Goal: Task Accomplishment & Management: Use online tool/utility

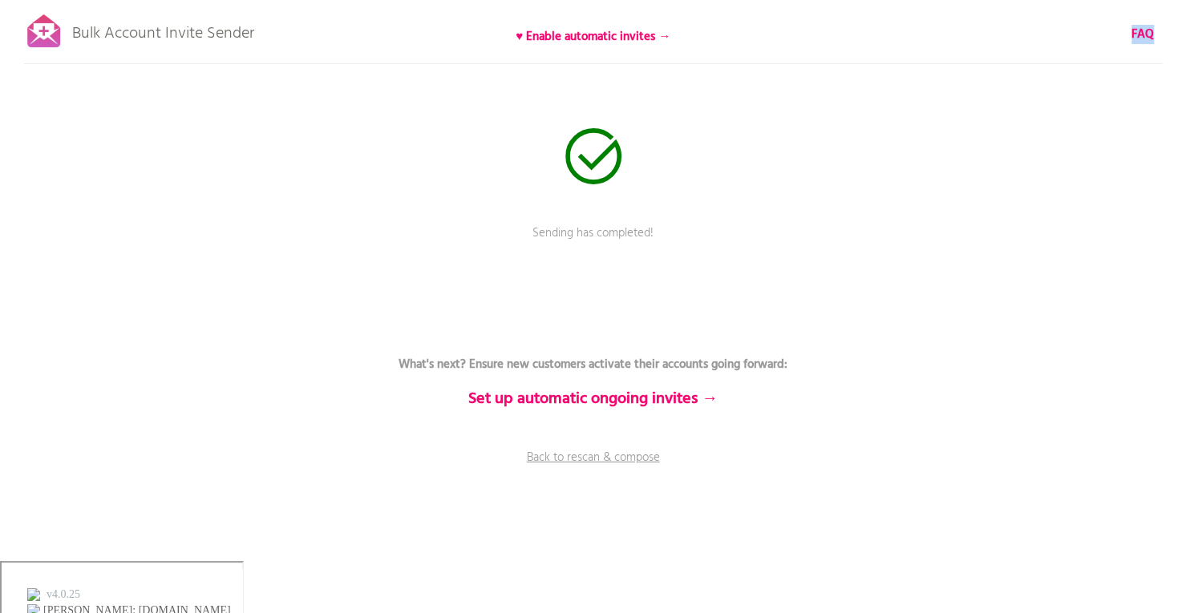
drag, startPoint x: 706, startPoint y: 32, endPoint x: 500, endPoint y: 27, distance: 205.3
click at [500, 27] on div "Bulk Account Invite Sender ♥ Enable automatic invites → FAQ Sending has complet…" at bounding box center [593, 280] width 1186 height 561
click at [758, 28] on div "Bulk Account Invite Sender ♥ Enable automatic invites → FAQ Sending has complet…" at bounding box center [593, 280] width 1186 height 561
drag, startPoint x: 489, startPoint y: 32, endPoint x: 661, endPoint y: 36, distance: 171.6
click at [662, 35] on p "♥ Enable automatic invites →" at bounding box center [593, 37] width 321 height 18
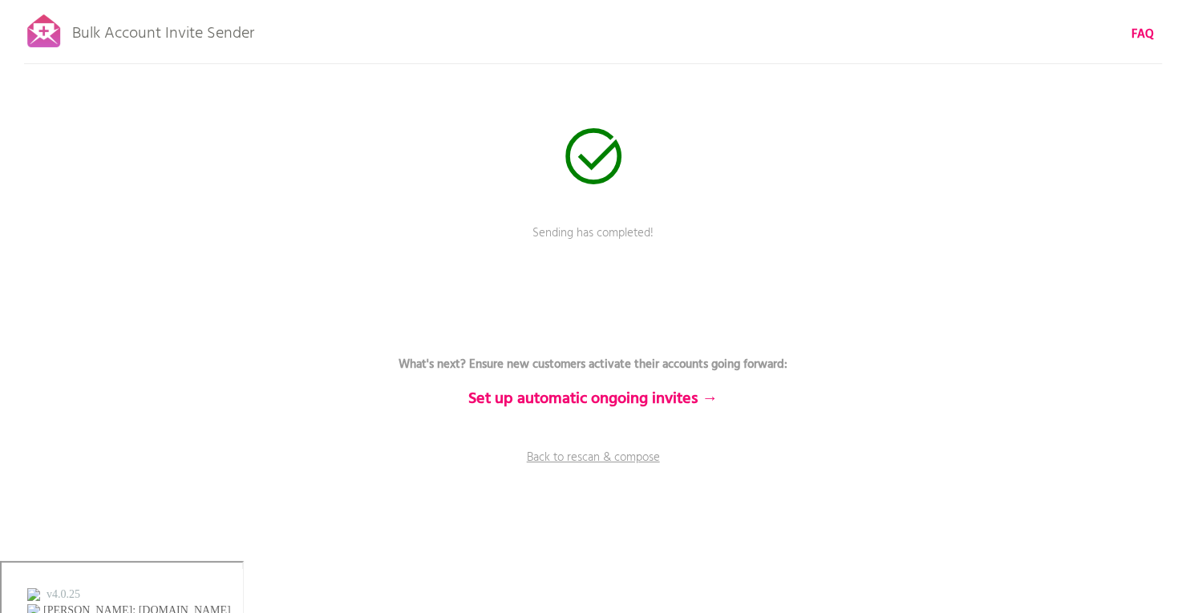
copy b "♥ Enable automatic invites"
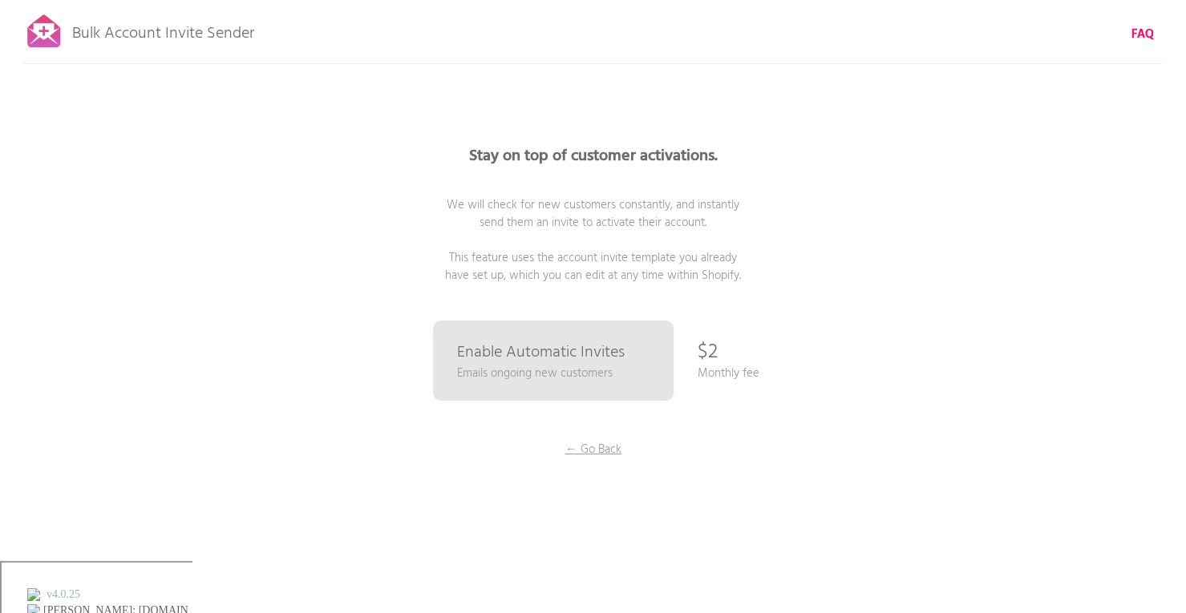
click at [878, 279] on div "Stay on top of customer activations. We will check for new customers constantly…" at bounding box center [593, 320] width 802 height 641
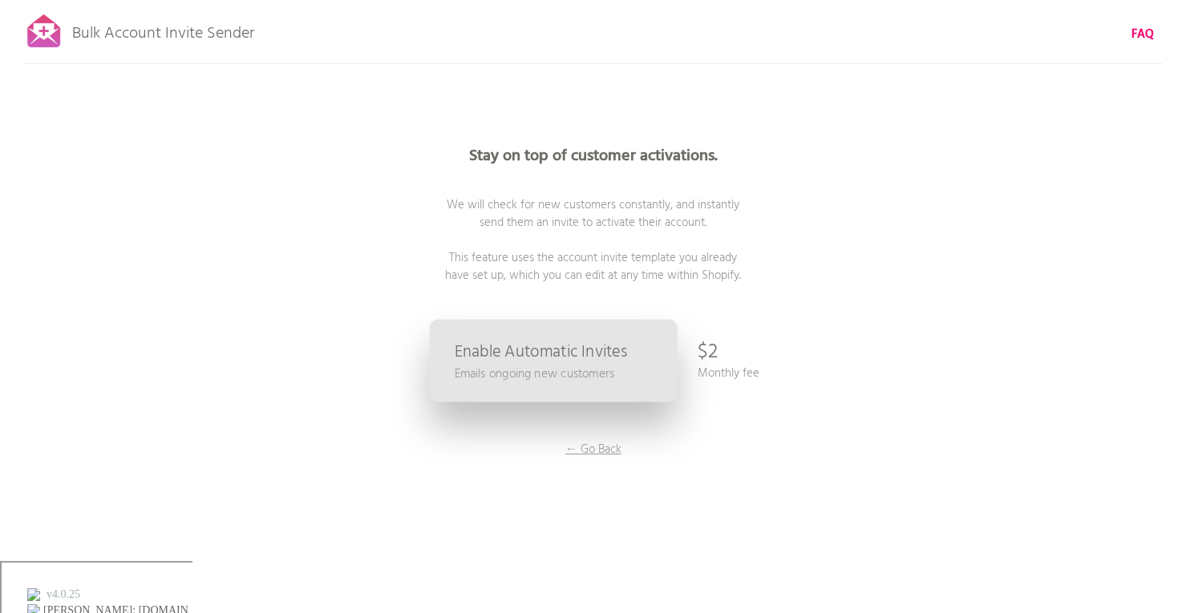
click at [529, 370] on p "Emails ongoing new customers" at bounding box center [534, 374] width 160 height 18
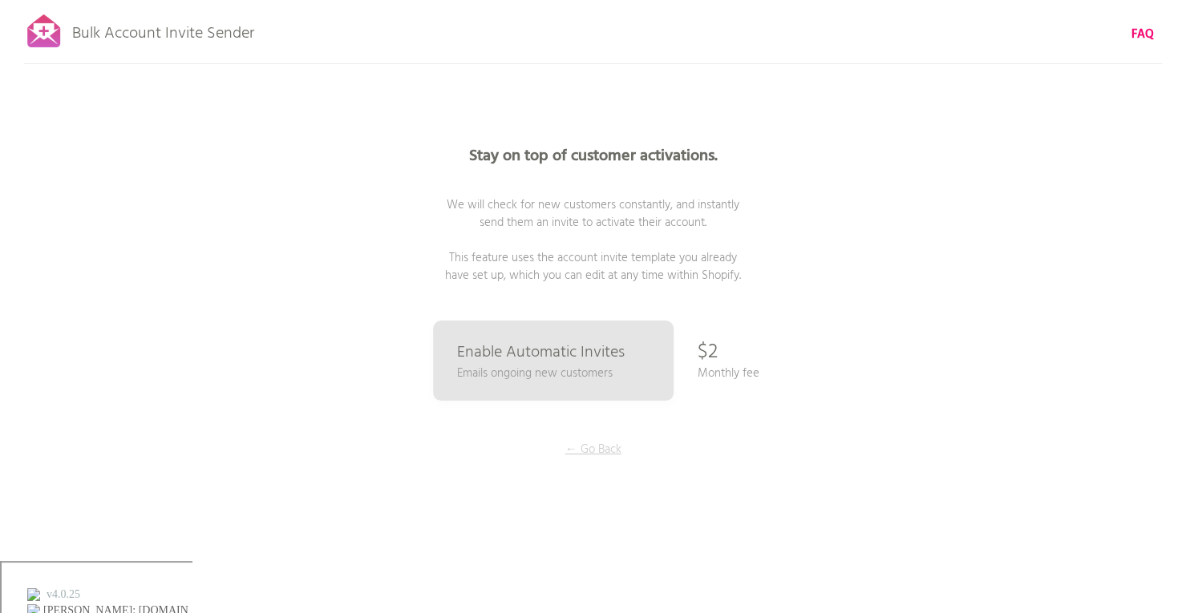
click at [587, 441] on p "← Go Back" at bounding box center [593, 450] width 120 height 18
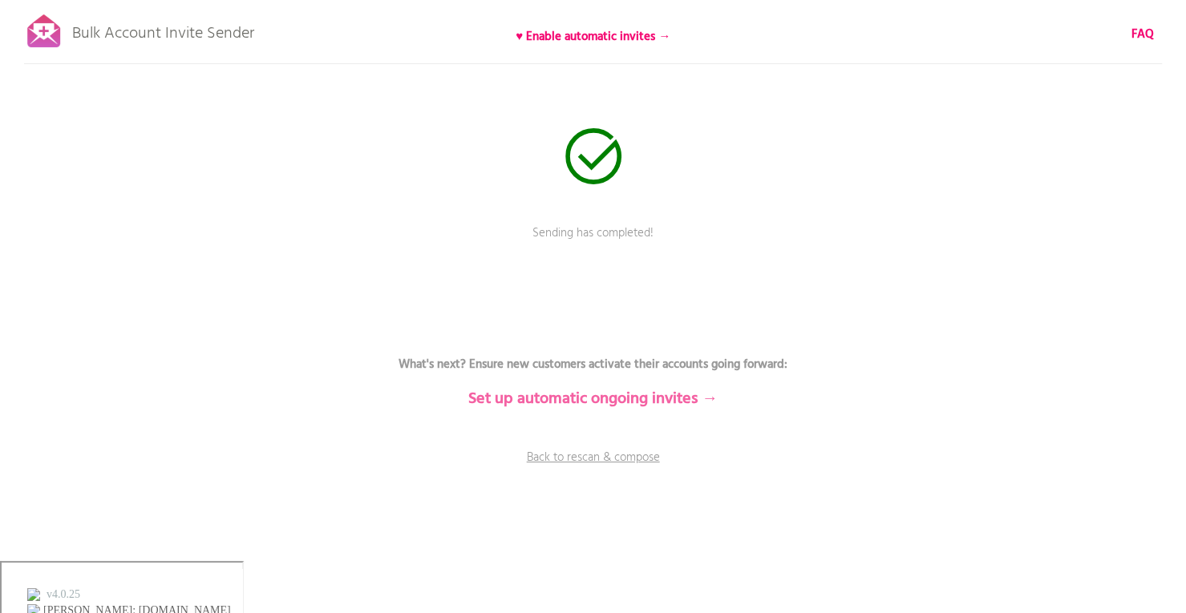
click at [605, 395] on b "Set up automatic ongoing invites →" at bounding box center [592, 399] width 249 height 26
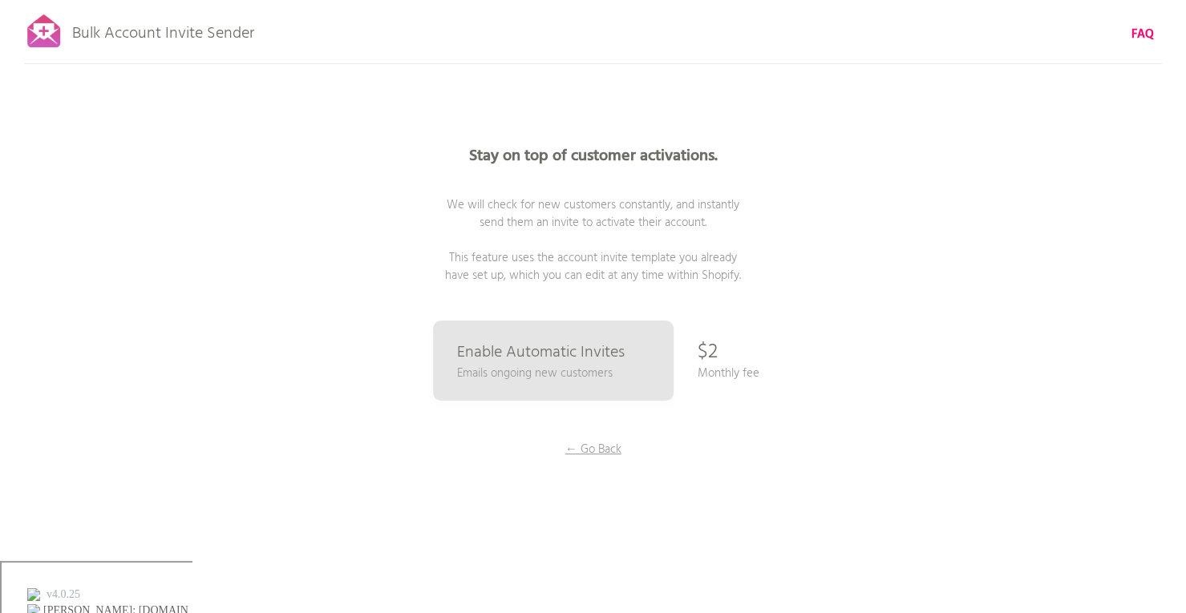
click at [592, 435] on div "Stay on top of customer activations. We will check for new customers constantly…" at bounding box center [593, 320] width 802 height 641
click at [593, 443] on p "← Go Back" at bounding box center [593, 450] width 120 height 18
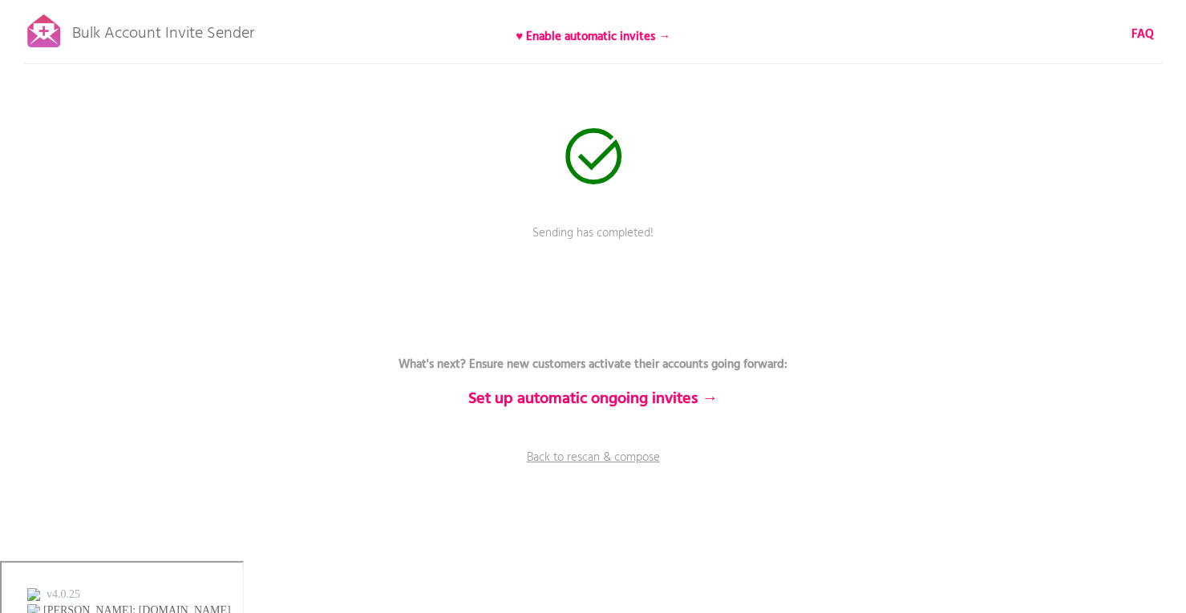
click at [611, 179] on icon at bounding box center [593, 156] width 56 height 56
